Goal: Information Seeking & Learning: Understand process/instructions

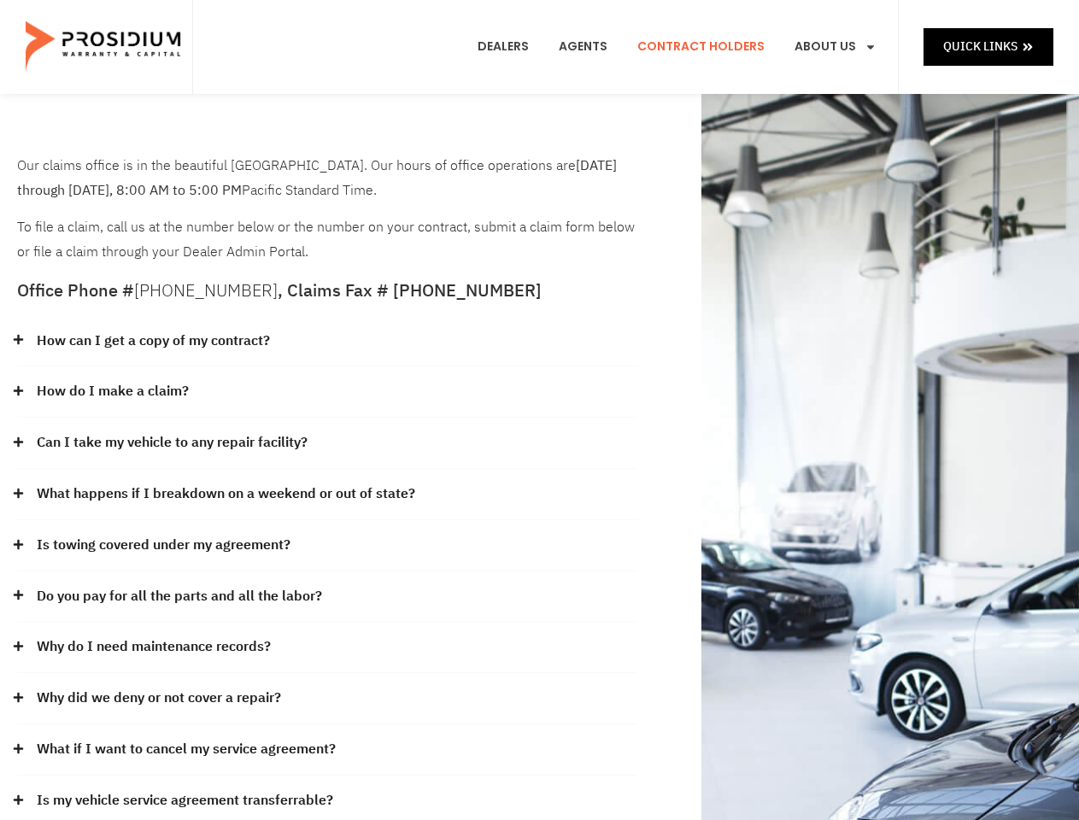
click at [539, 410] on div "How do I make a claim?" at bounding box center [327, 391] width 620 height 51
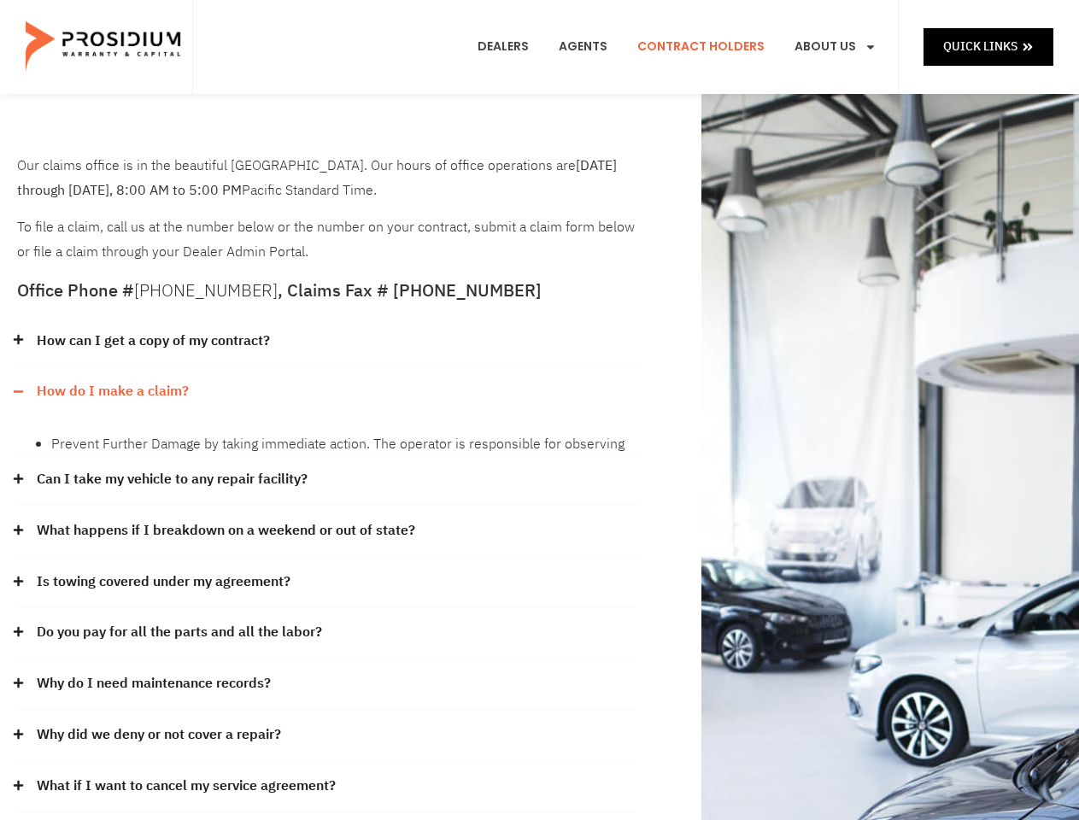
click at [327, 342] on div "How can I get a copy of my contract?" at bounding box center [327, 341] width 620 height 51
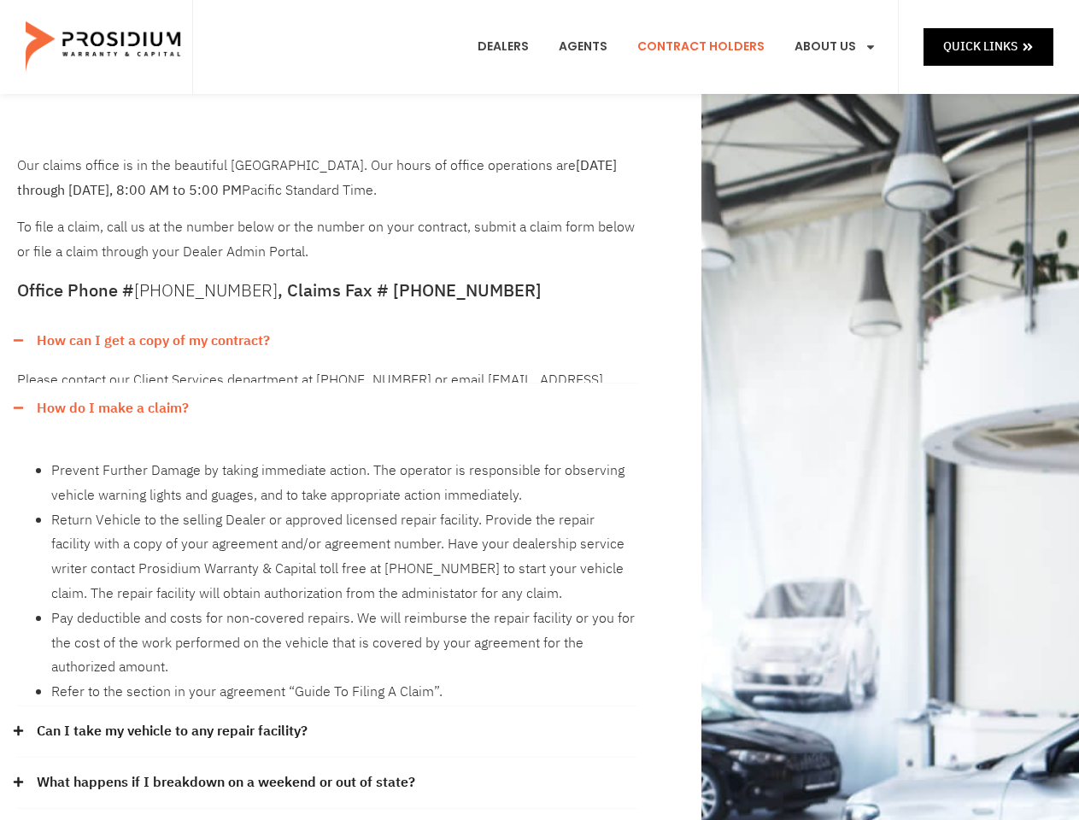
click at [152, 341] on link "How can I get a copy of my contract?" at bounding box center [153, 341] width 233 height 25
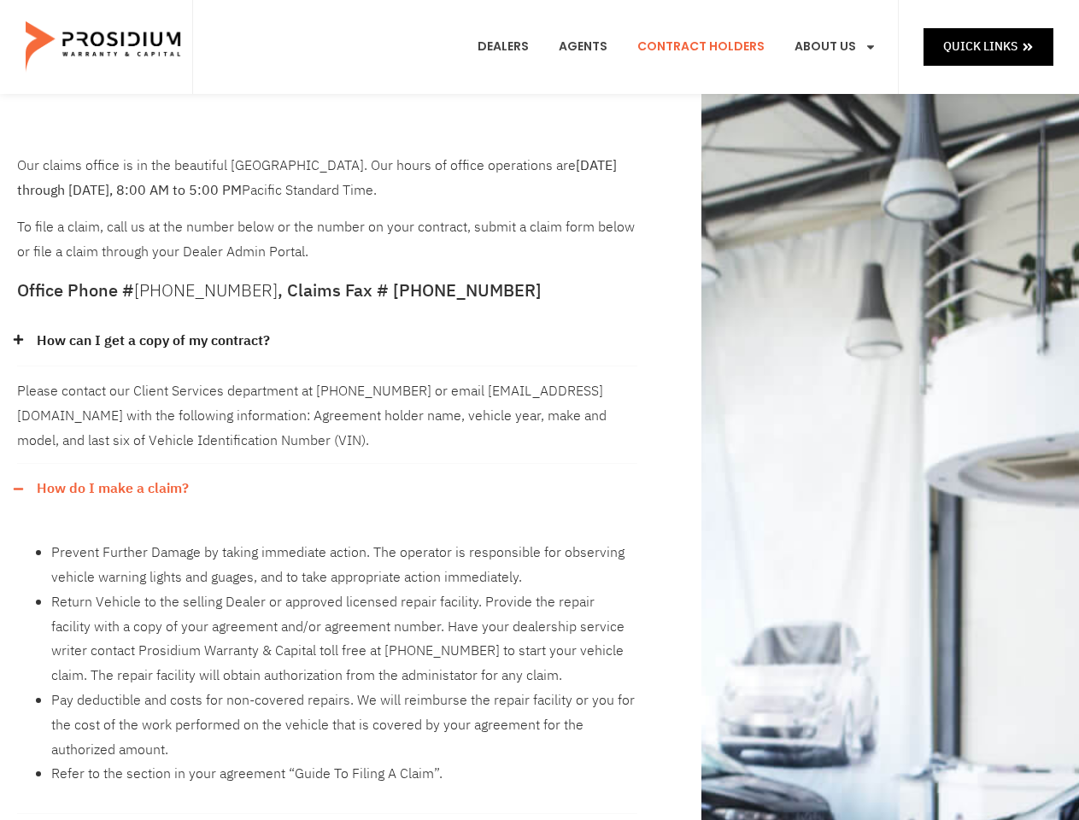
click at [327, 392] on div "Please contact our Client Services department at [PHONE_NUMBER] or email [EMAIL…" at bounding box center [327, 414] width 620 height 97
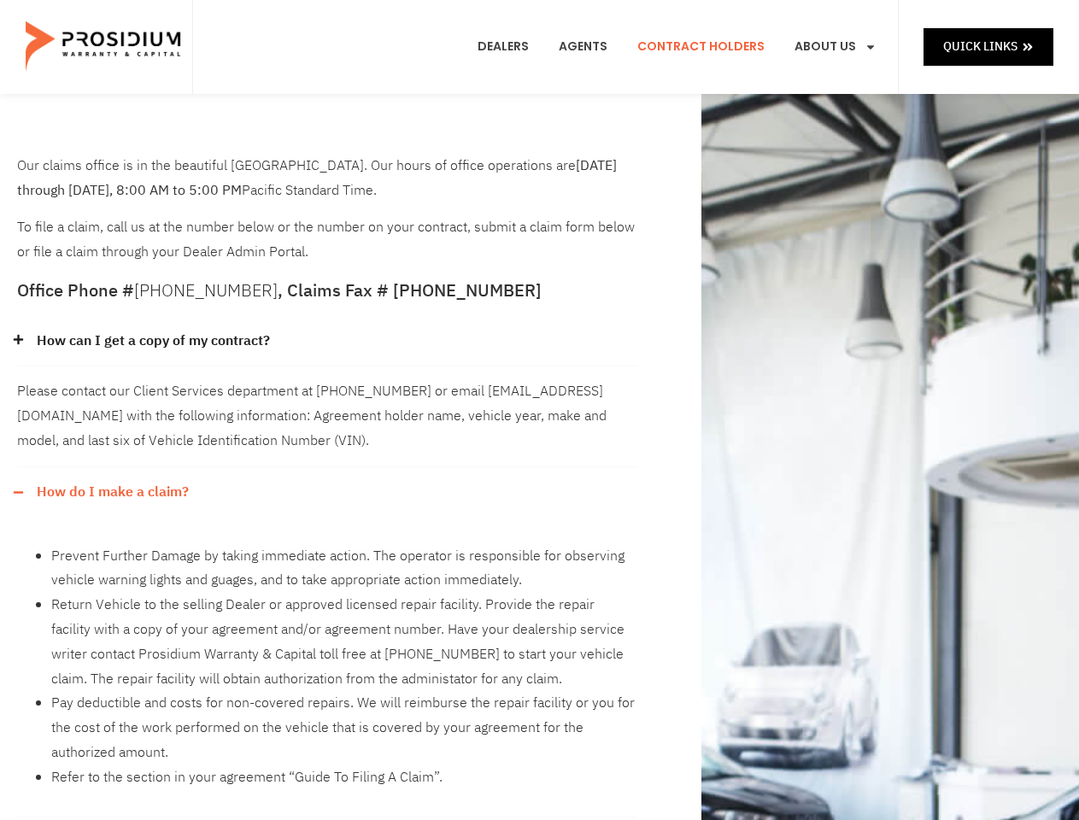
click at [112, 391] on div "Please contact our Client Services department at [PHONE_NUMBER] or email [EMAIL…" at bounding box center [327, 416] width 620 height 100
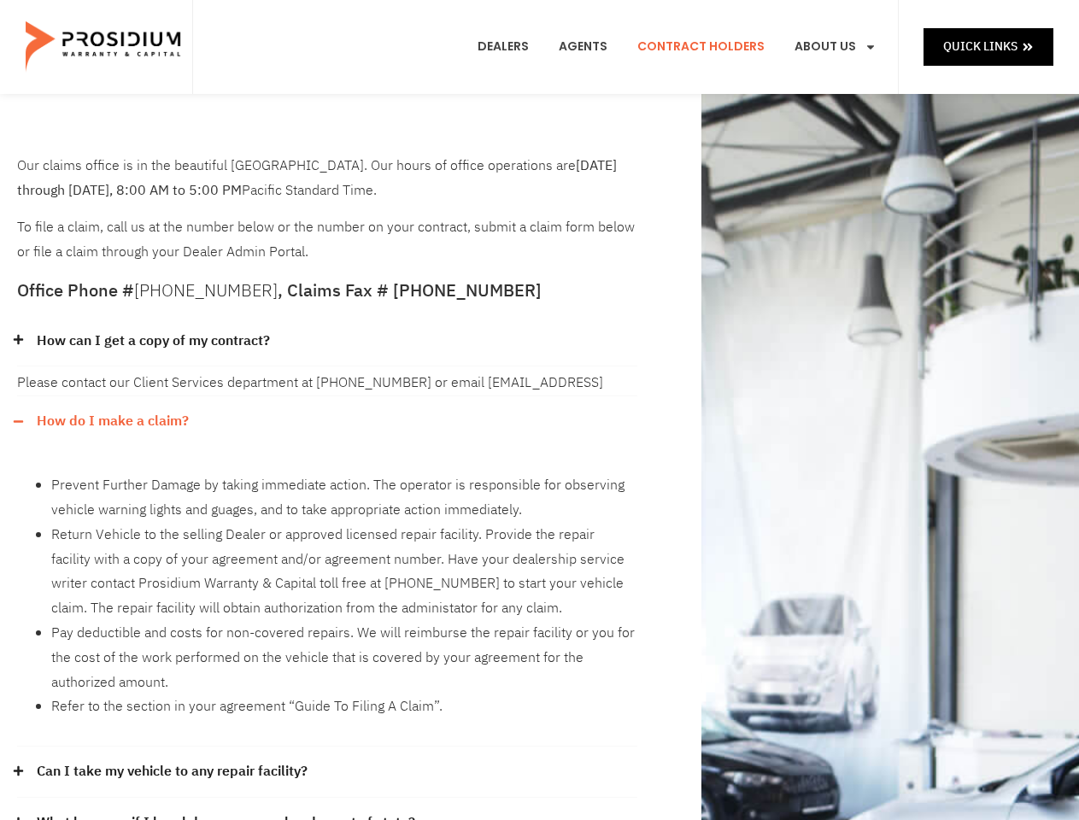
click at [327, 443] on div "How do I make a claim? Prevent Further Damage by taking immediate action. The o…" at bounding box center [327, 571] width 620 height 350
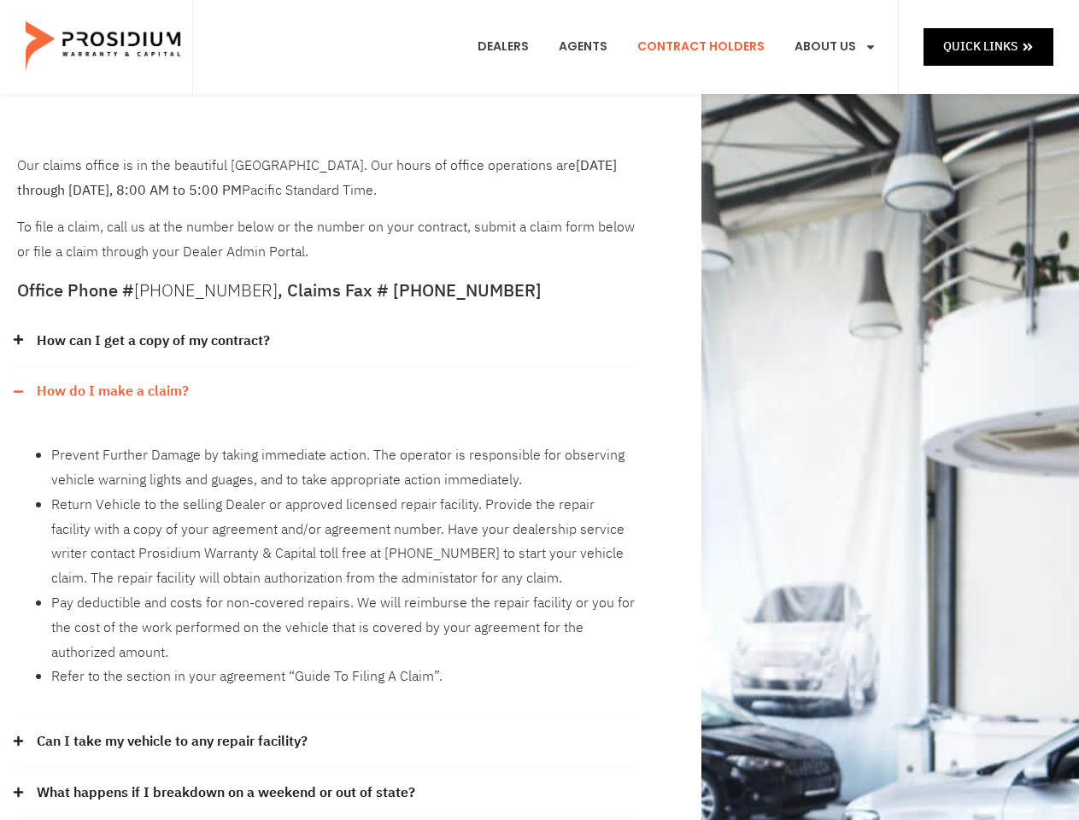
click at [173, 442] on div "Prevent Further Damage by taking immediate action. The operator is responsible …" at bounding box center [327, 567] width 620 height 300
click at [327, 495] on li "Return Vehicle to the selling Dealer or approved licensed repair facility. Prov…" at bounding box center [344, 542] width 586 height 98
click at [224, 494] on li "Return Vehicle to the selling Dealer or approved licensed repair facility. Prov…" at bounding box center [344, 542] width 586 height 98
click at [327, 546] on li "Return Vehicle to the selling Dealer or approved licensed repair facility. Prov…" at bounding box center [344, 542] width 586 height 98
